Goal: Information Seeking & Learning: Learn about a topic

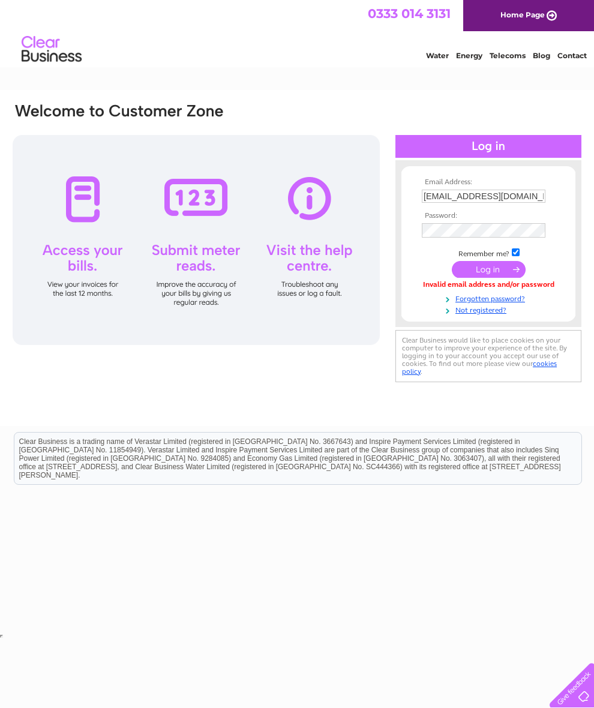
click at [483, 270] on input "submit" at bounding box center [489, 269] width 74 height 17
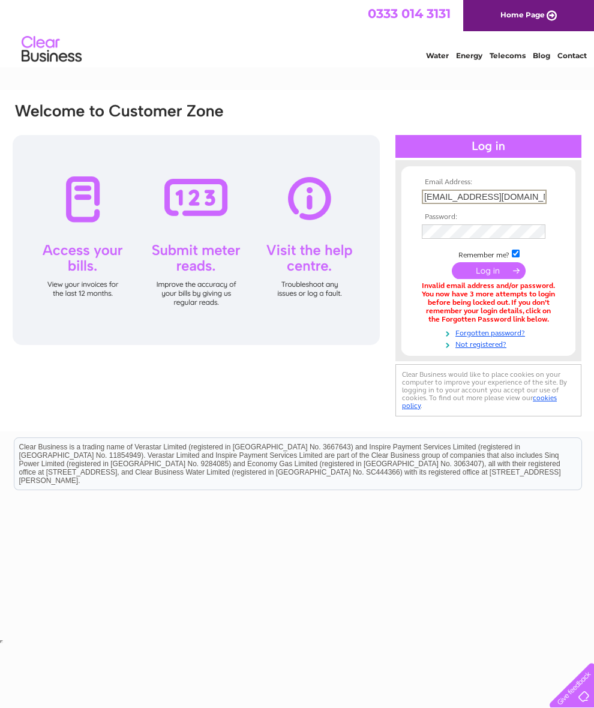
click at [524, 338] on link "Forgotten password?" at bounding box center [490, 332] width 136 height 11
click at [479, 282] on td at bounding box center [488, 270] width 139 height 23
click at [496, 277] on input "submit" at bounding box center [489, 269] width 74 height 17
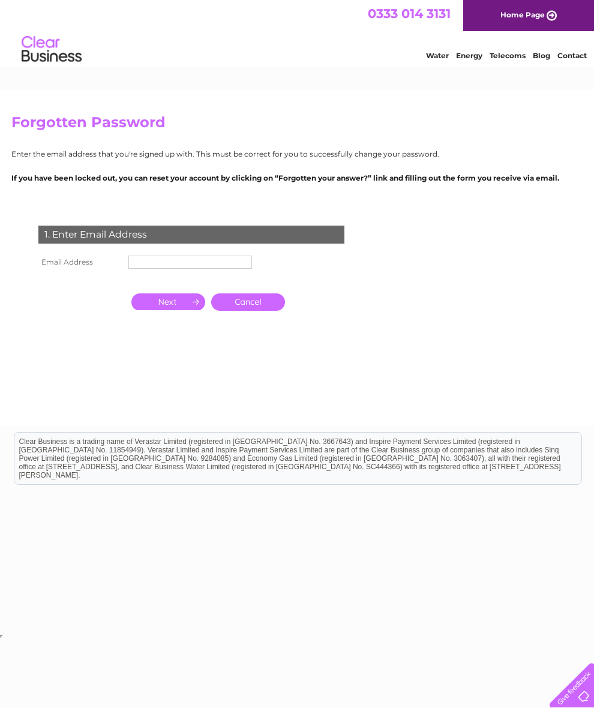
click at [168, 269] on input "text" at bounding box center [190, 262] width 124 height 13
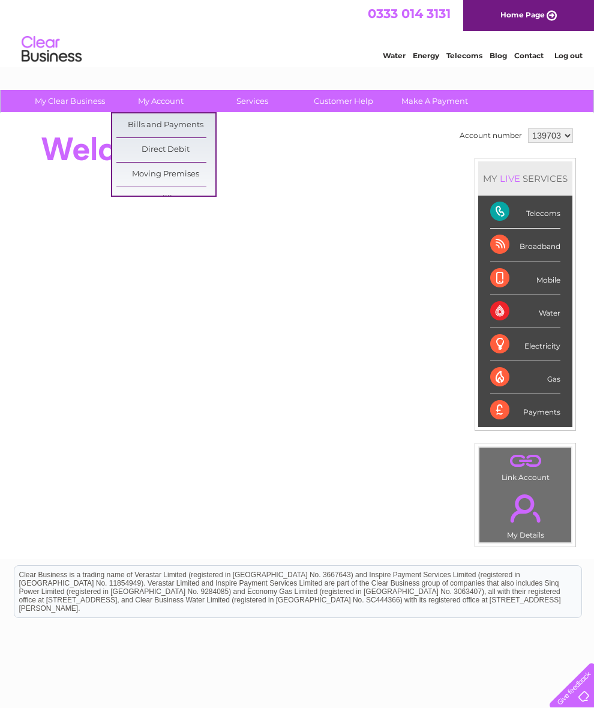
click at [547, 262] on div "Broadband" at bounding box center [525, 245] width 70 height 33
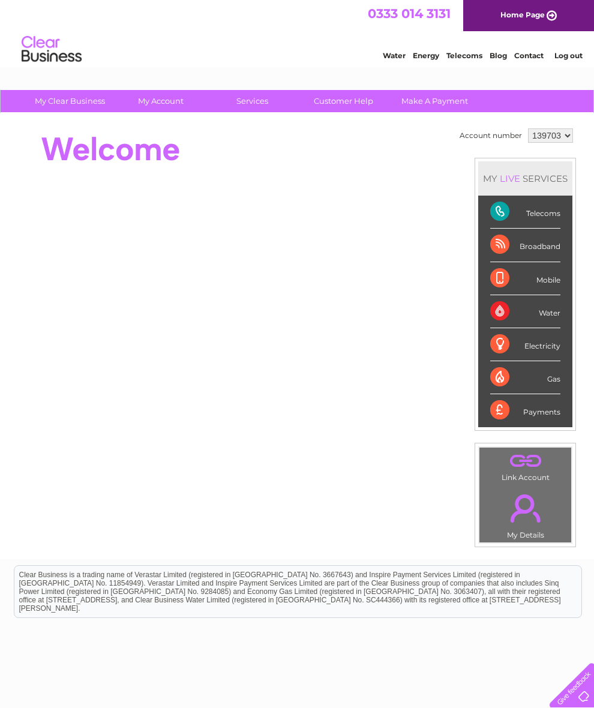
click at [508, 262] on div "Broadband" at bounding box center [525, 245] width 70 height 33
click at [545, 262] on div "Broadband" at bounding box center [525, 245] width 70 height 33
click at [559, 260] on div "Broadband" at bounding box center [525, 245] width 70 height 33
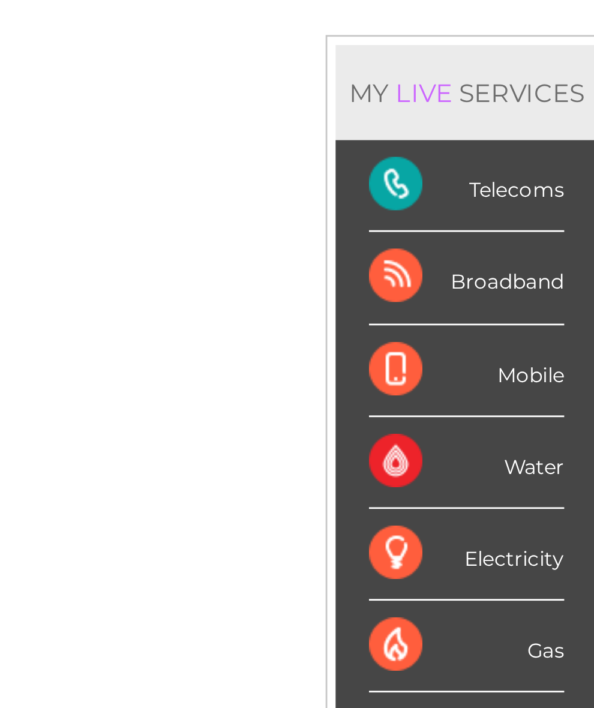
click at [490, 229] on div "Broadband" at bounding box center [525, 245] width 70 height 33
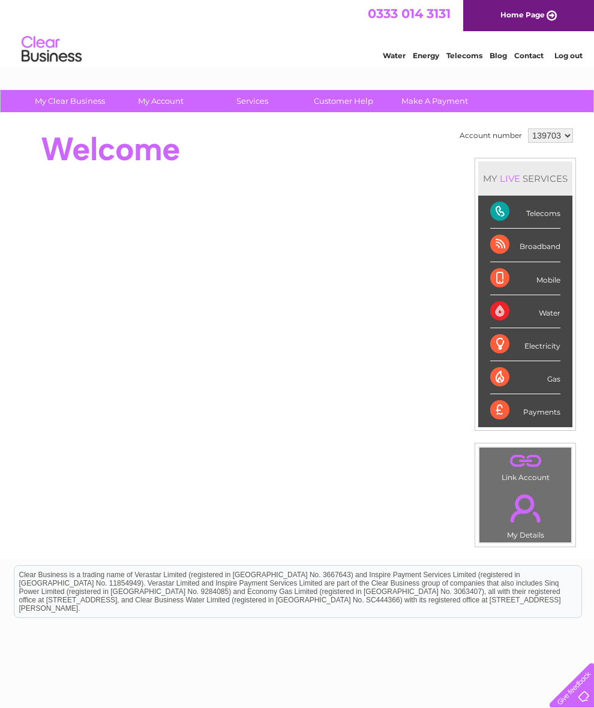
click at [544, 207] on div "Telecoms" at bounding box center [525, 212] width 70 height 33
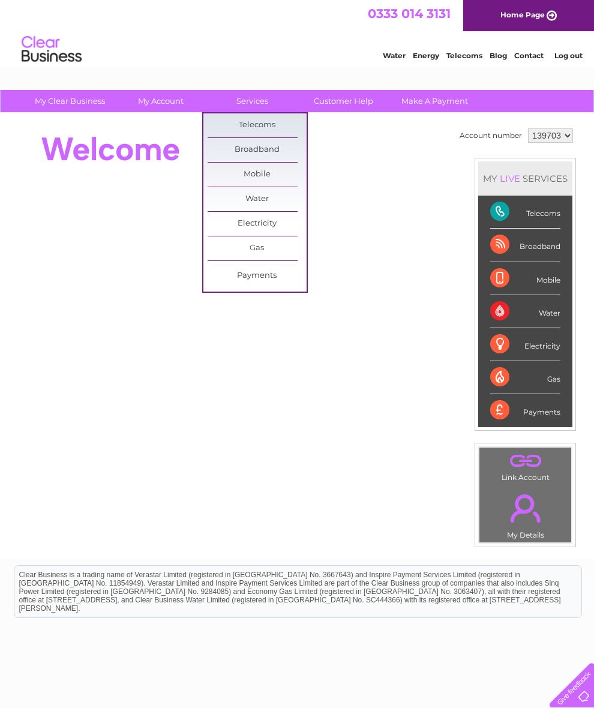
click at [272, 146] on link "Broadband" at bounding box center [257, 150] width 99 height 24
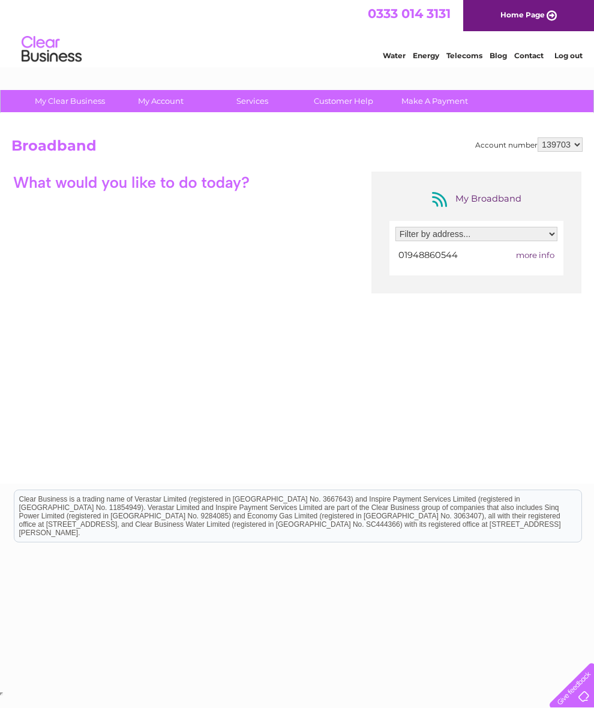
click at [525, 234] on select "Filter by address... [PERSON_NAME][STREET_ADDRESS]" at bounding box center [477, 234] width 162 height 14
select select "763249"
click at [544, 259] on span "more info" at bounding box center [535, 255] width 38 height 10
click at [537, 260] on span "more info" at bounding box center [535, 255] width 38 height 10
click at [565, 146] on select "139703" at bounding box center [560, 144] width 45 height 14
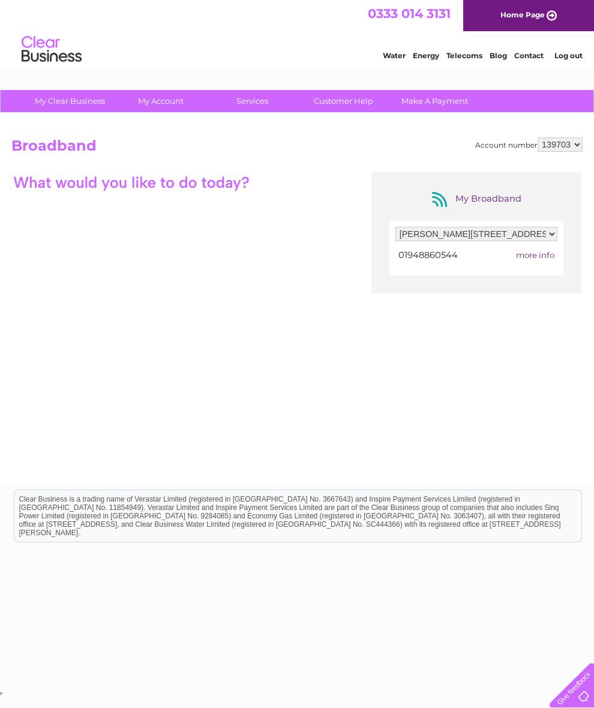
click at [535, 255] on span "more info" at bounding box center [535, 255] width 38 height 10
click at [548, 260] on span "more info" at bounding box center [535, 255] width 38 height 10
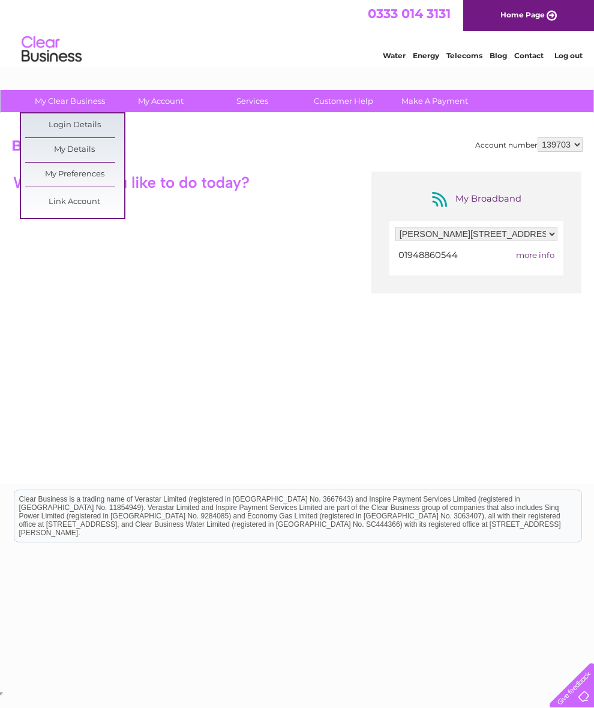
click at [99, 149] on link "My Details" at bounding box center [74, 150] width 99 height 24
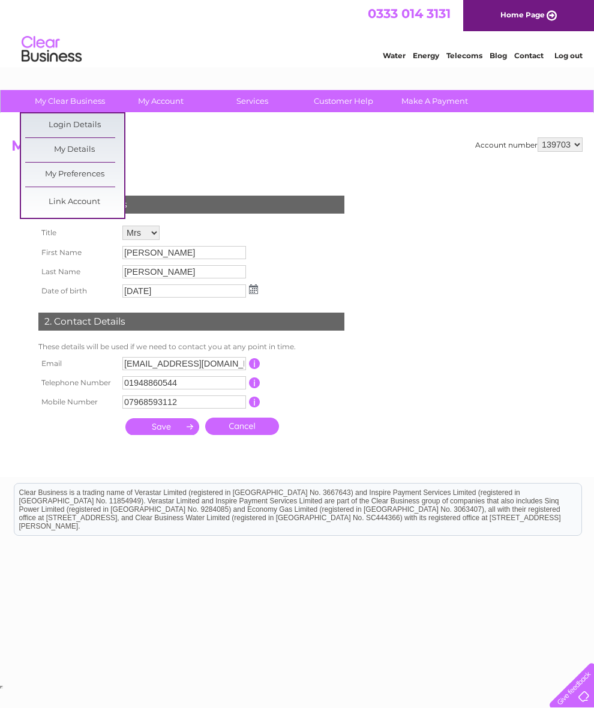
click at [95, 173] on link "My Preferences" at bounding box center [74, 175] width 99 height 24
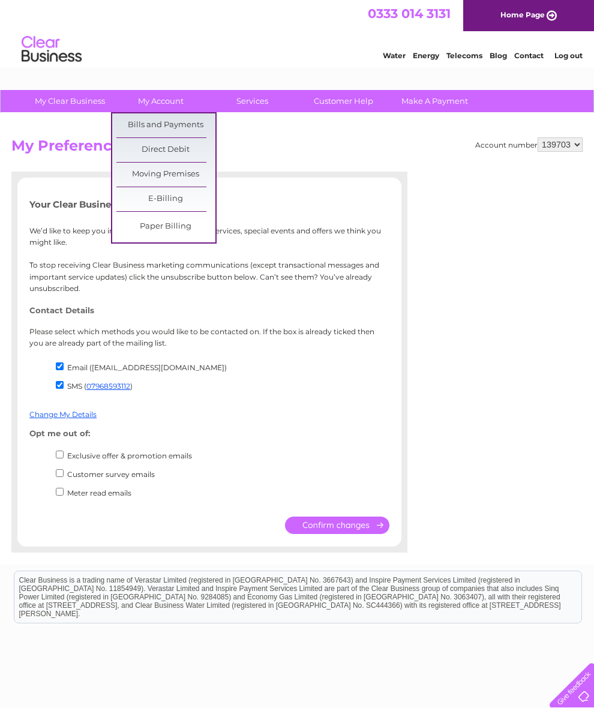
click at [180, 122] on link "Bills and Payments" at bounding box center [165, 125] width 99 height 24
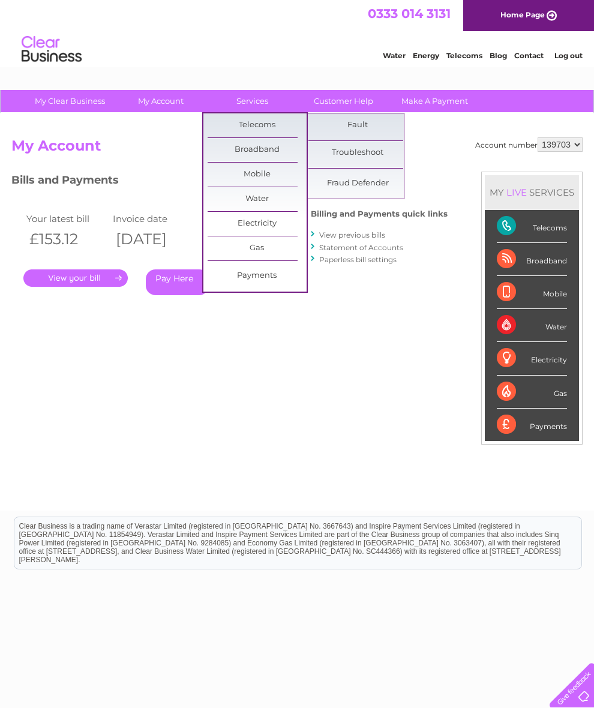
click at [274, 149] on link "Broadband" at bounding box center [257, 150] width 99 height 24
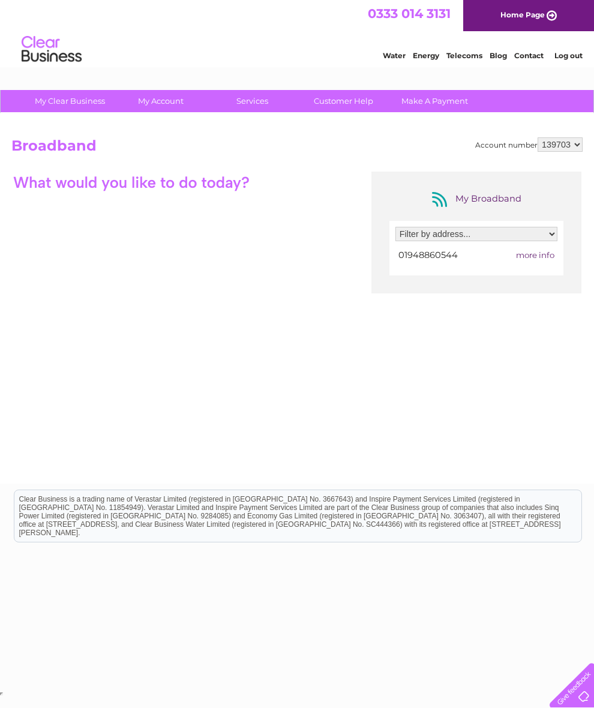
click at [352, 100] on link "Customer Help" at bounding box center [343, 101] width 99 height 22
